Goal: Information Seeking & Learning: Learn about a topic

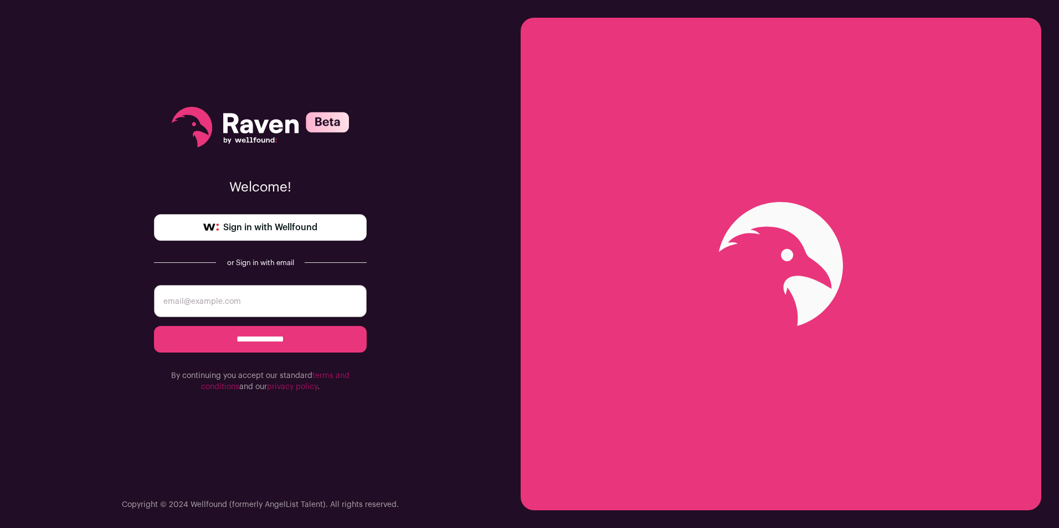
click at [230, 299] on input "email" at bounding box center [260, 301] width 213 height 32
type input "[PERSON_NAME][EMAIL_ADDRESS][DOMAIN_NAME]"
click at [239, 342] on input "**********" at bounding box center [260, 339] width 213 height 27
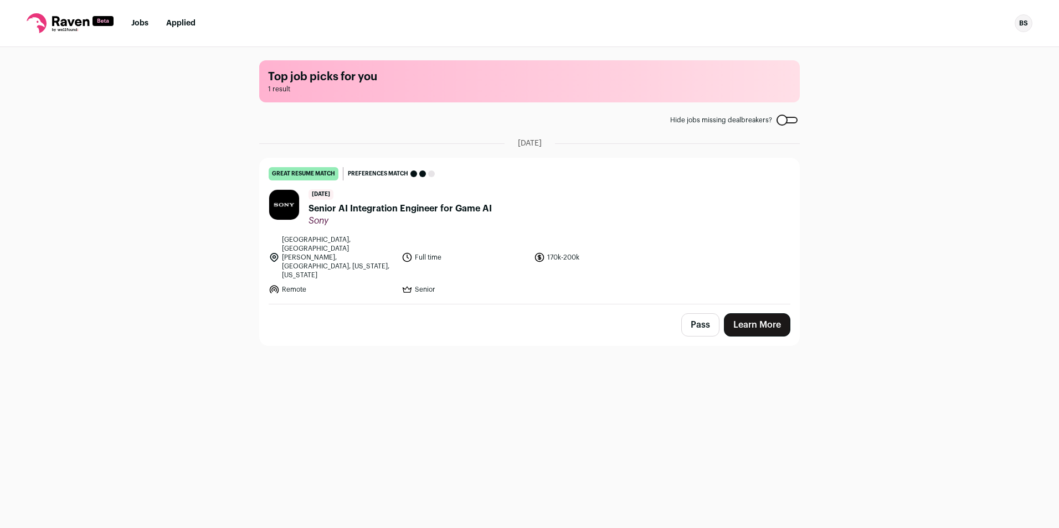
click at [359, 207] on span "Senior AI Integration Engineer for Game AI" at bounding box center [399, 208] width 183 height 13
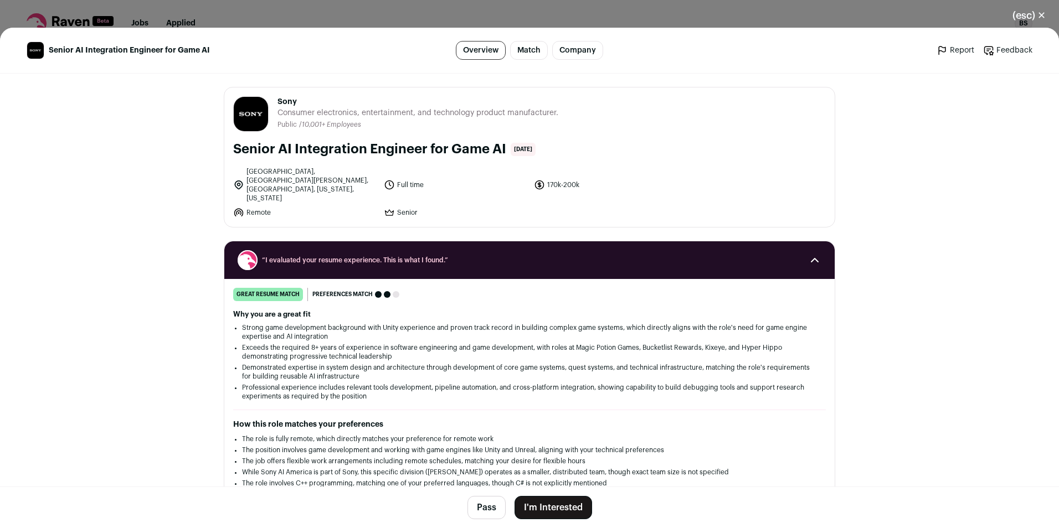
click at [277, 152] on h1 "Senior AI Integration Engineer for Game AI" at bounding box center [369, 150] width 273 height 18
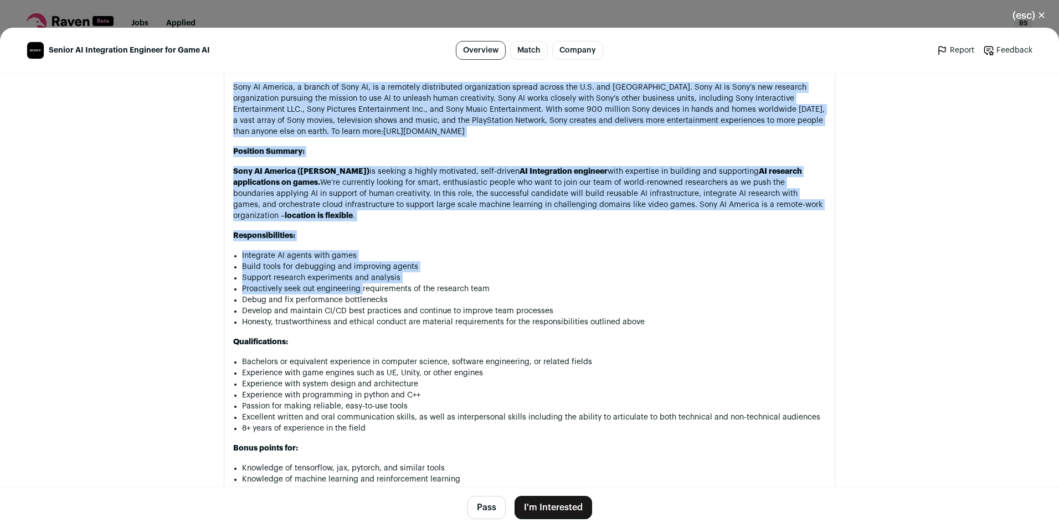
scroll to position [665, 0]
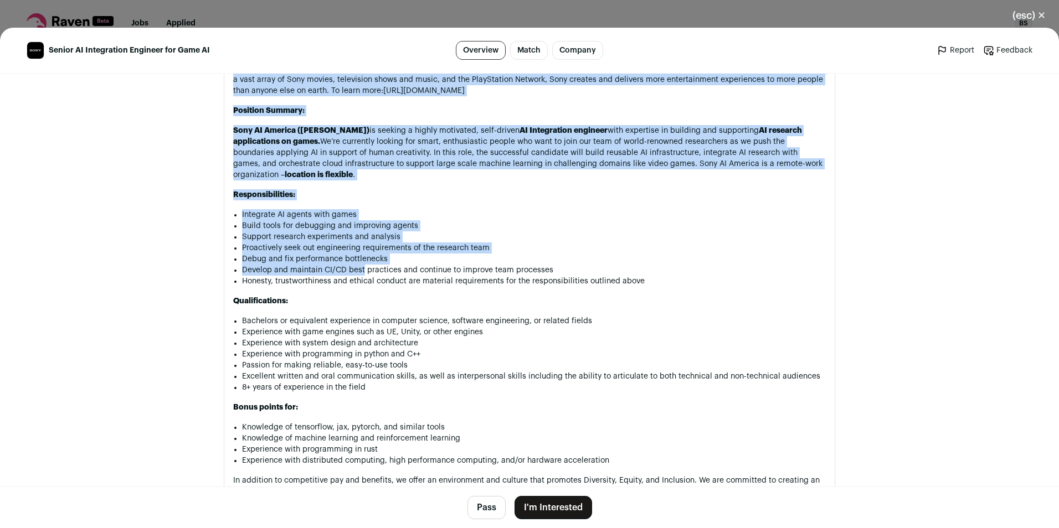
drag, startPoint x: 232, startPoint y: 173, endPoint x: 358, endPoint y: 255, distance: 151.3
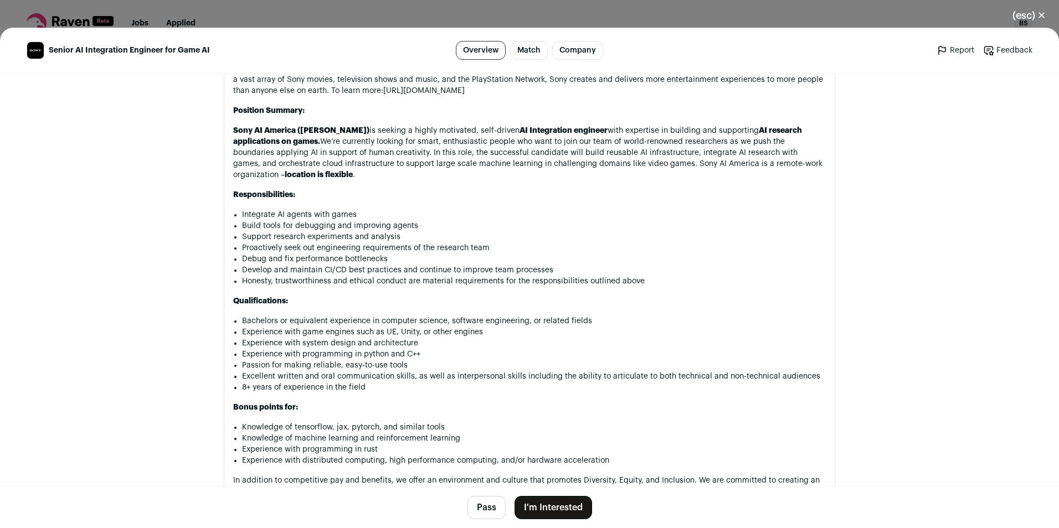
drag, startPoint x: 358, startPoint y: 255, endPoint x: 415, endPoint y: 279, distance: 61.1
click at [415, 296] on p "Qualifications:" at bounding box center [529, 301] width 593 height 11
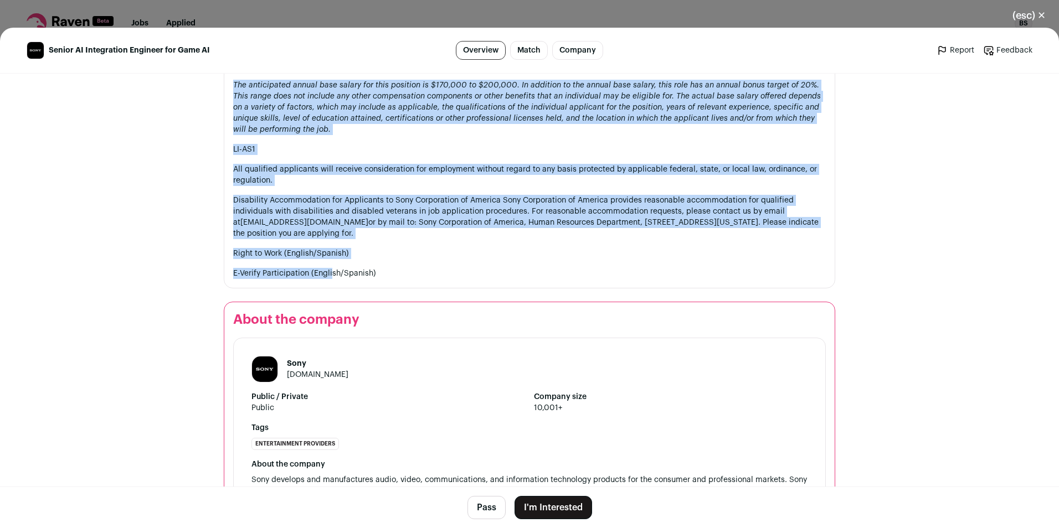
scroll to position [1450, 0]
drag, startPoint x: 228, startPoint y: 218, endPoint x: 371, endPoint y: 264, distance: 150.1
copy section "About the job Sony AI America, a branch of Sony AI, is a remotely distributed o…"
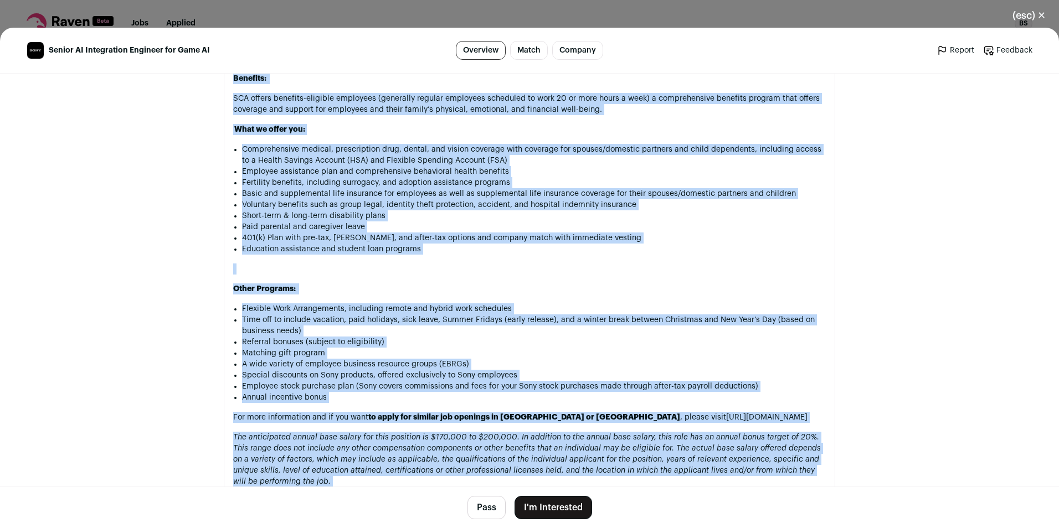
scroll to position [1063, 0]
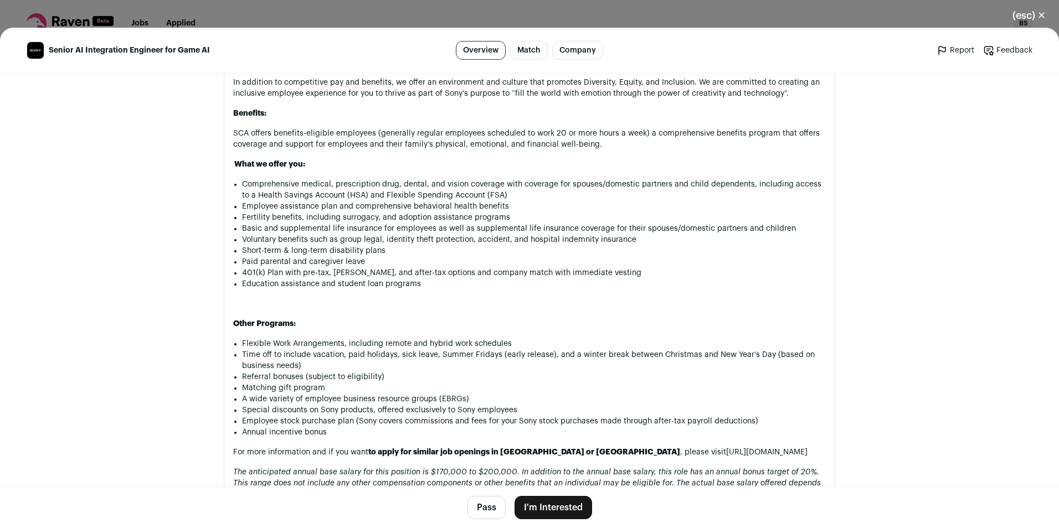
click at [60, 53] on span "Senior AI Integration Engineer for Game AI" at bounding box center [129, 50] width 161 height 11
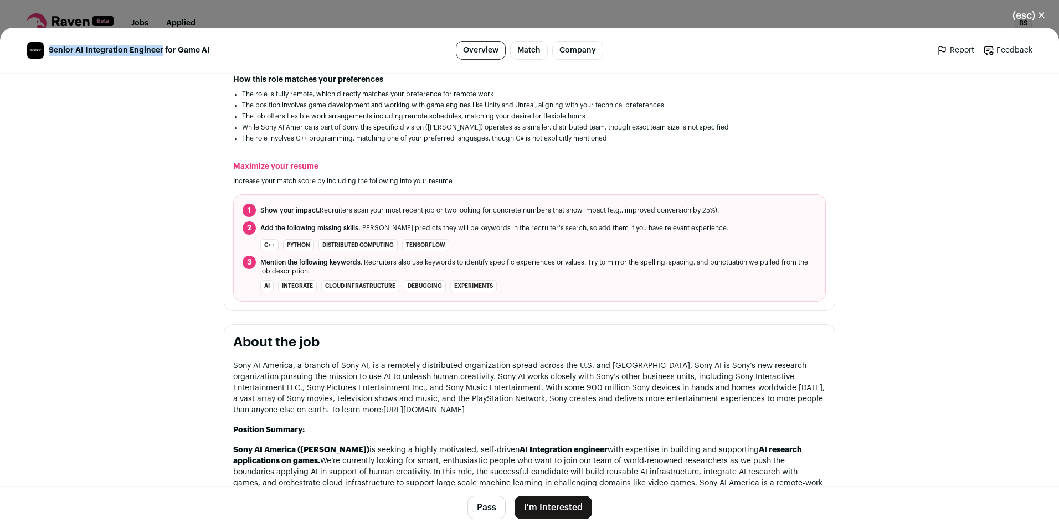
scroll to position [0, 0]
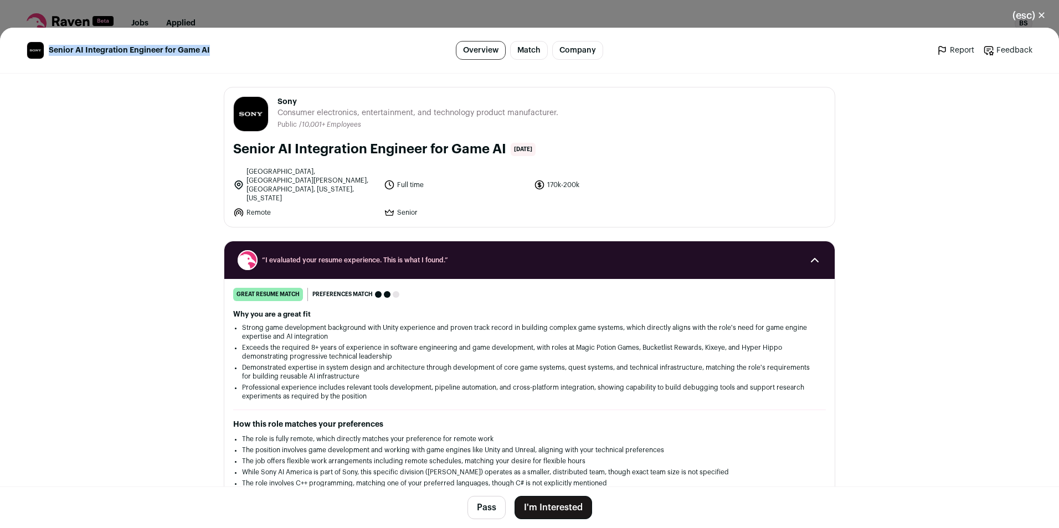
drag, startPoint x: 60, startPoint y: 53, endPoint x: 202, endPoint y: 52, distance: 142.3
click at [202, 52] on span "Senior AI Integration Engineer for Game AI" at bounding box center [129, 50] width 161 height 11
copy span "Senior AI Integration Engineer for Game AI"
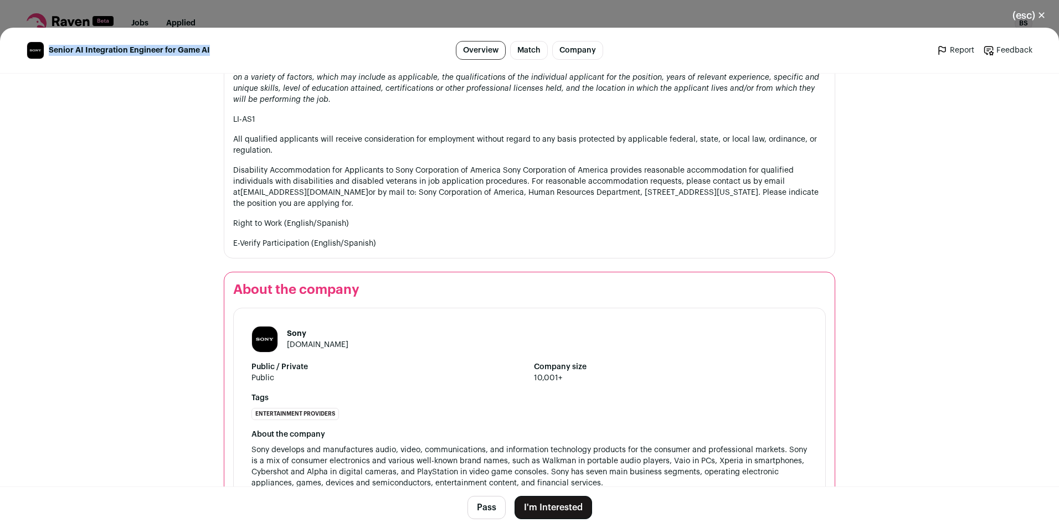
scroll to position [1506, 0]
